Goal: Obtain resource: Download file/media

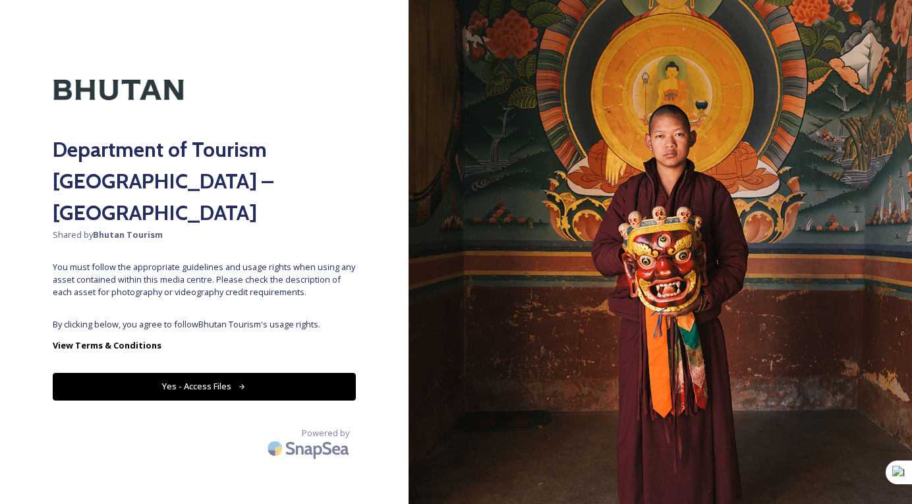
click at [277, 285] on div "Department of Tourism [GEOGRAPHIC_DATA] – Brand Centre Shared by Bhutan Tourism…" at bounding box center [204, 252] width 409 height 399
click at [208, 373] on button "Yes - Access Files" at bounding box center [204, 386] width 303 height 27
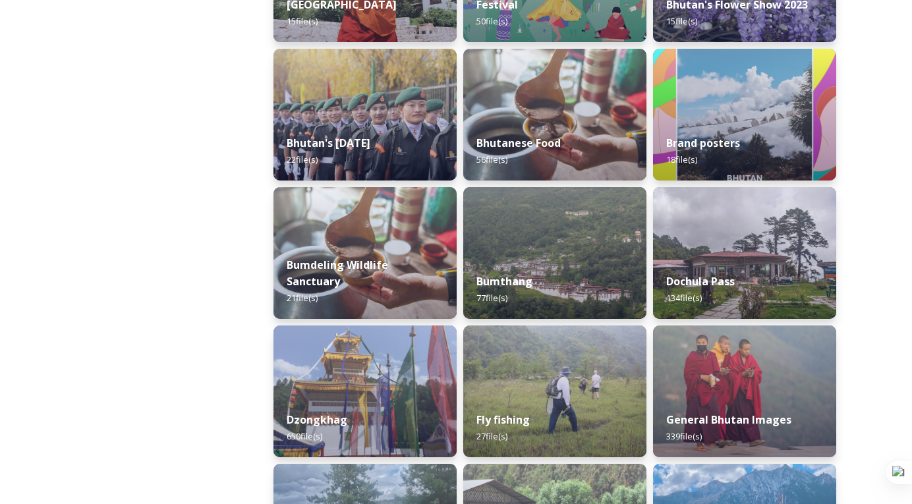
scroll to position [266, 0]
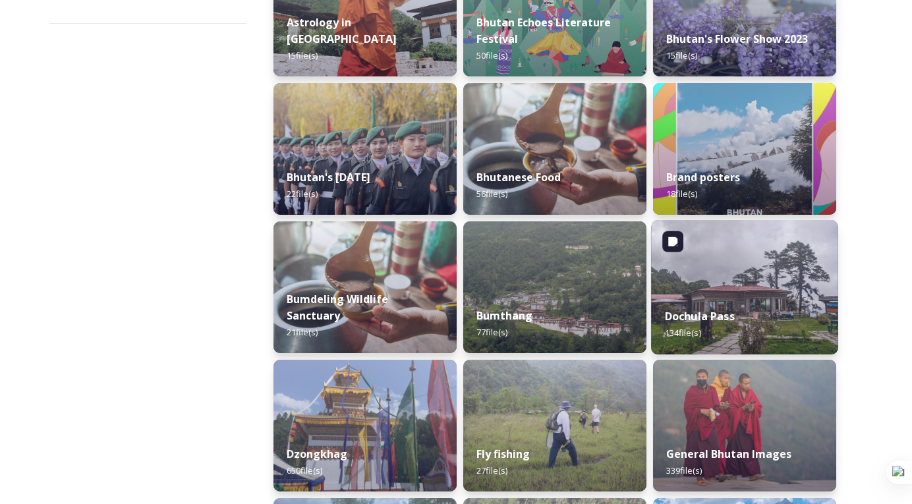
click at [712, 284] on img at bounding box center [744, 287] width 187 height 134
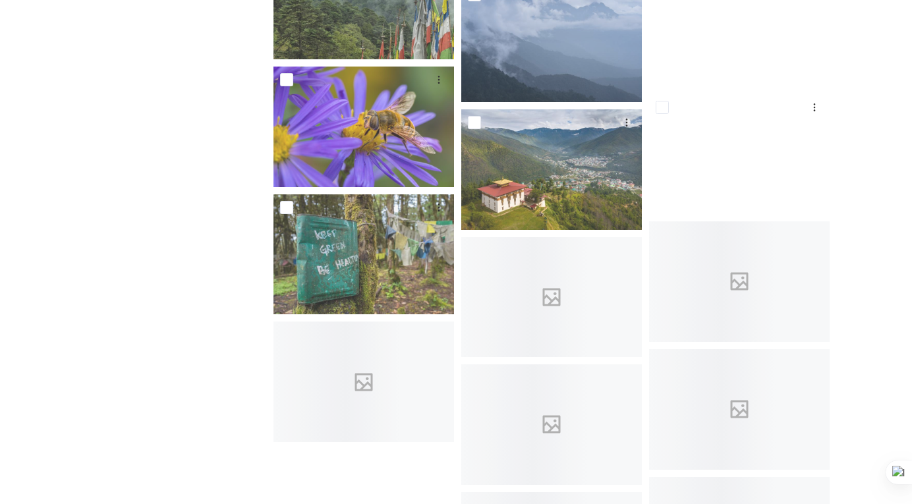
scroll to position [6262, 0]
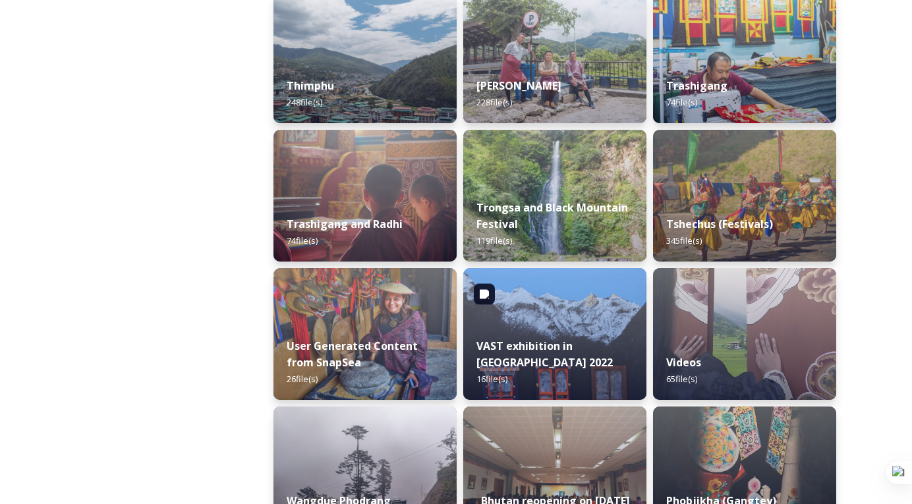
scroll to position [1613, 0]
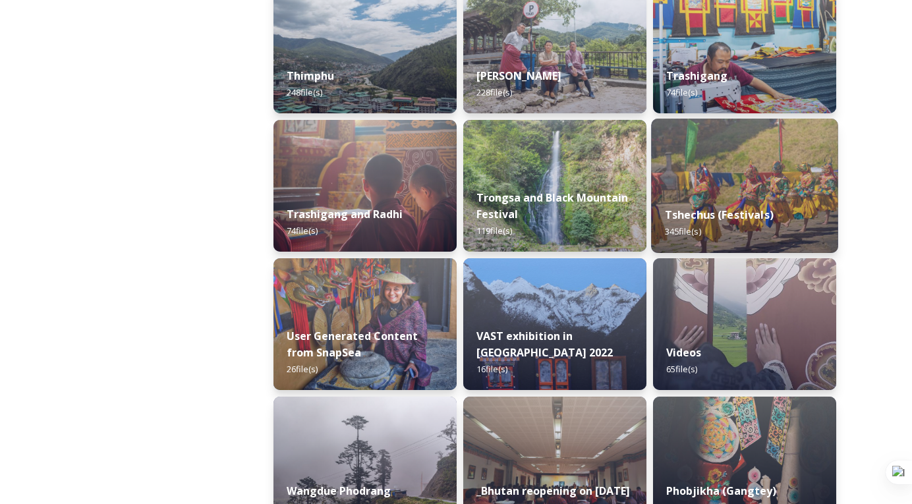
click at [695, 196] on div "Tshechus (Festivals) 345 file(s)" at bounding box center [744, 223] width 187 height 60
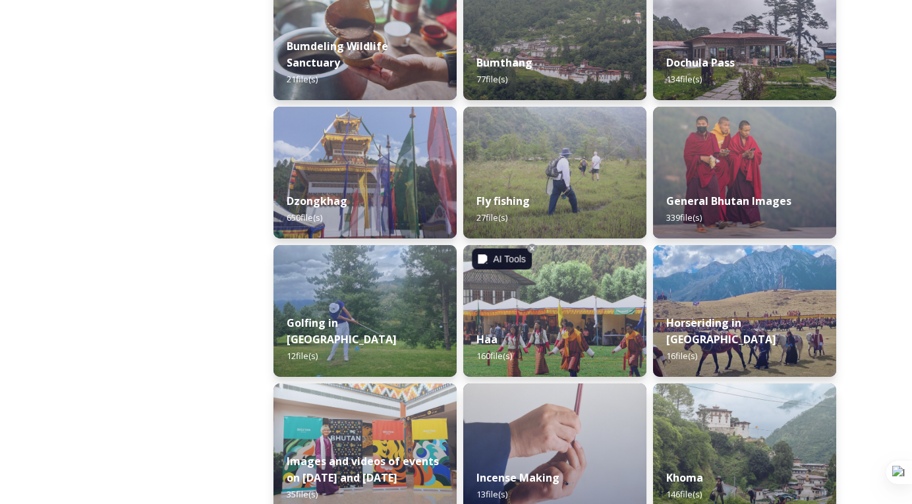
scroll to position [532, 0]
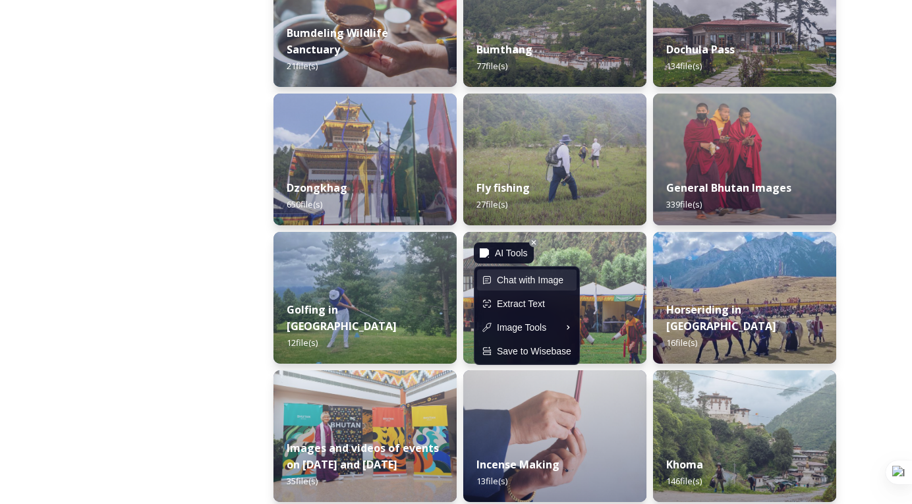
click at [515, 277] on span "Chat with Image" at bounding box center [530, 280] width 67 height 14
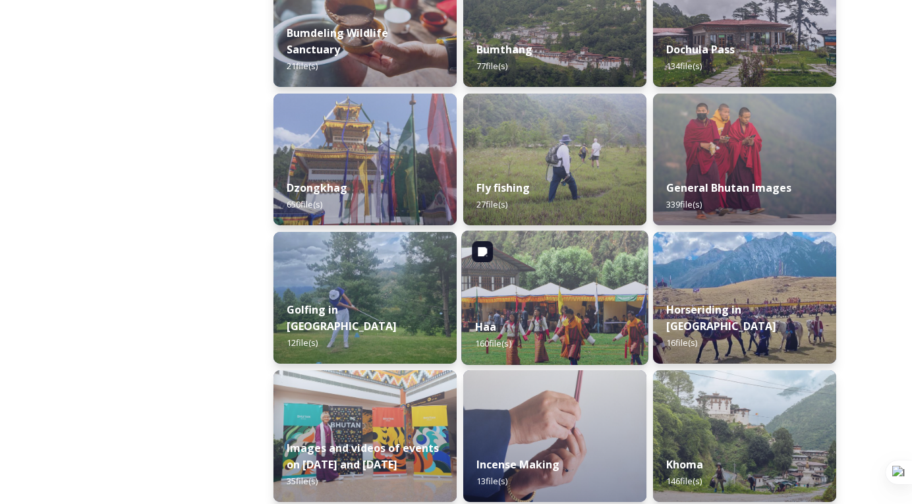
click at [563, 273] on img at bounding box center [554, 298] width 187 height 134
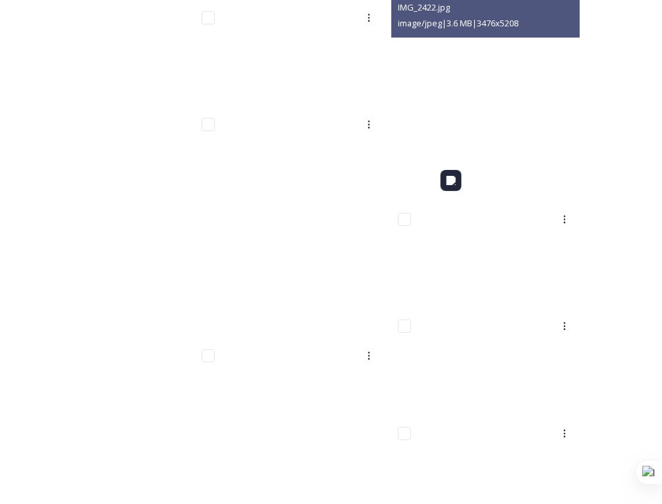
scroll to position [4857, 0]
